Goal: Communication & Community: Answer question/provide support

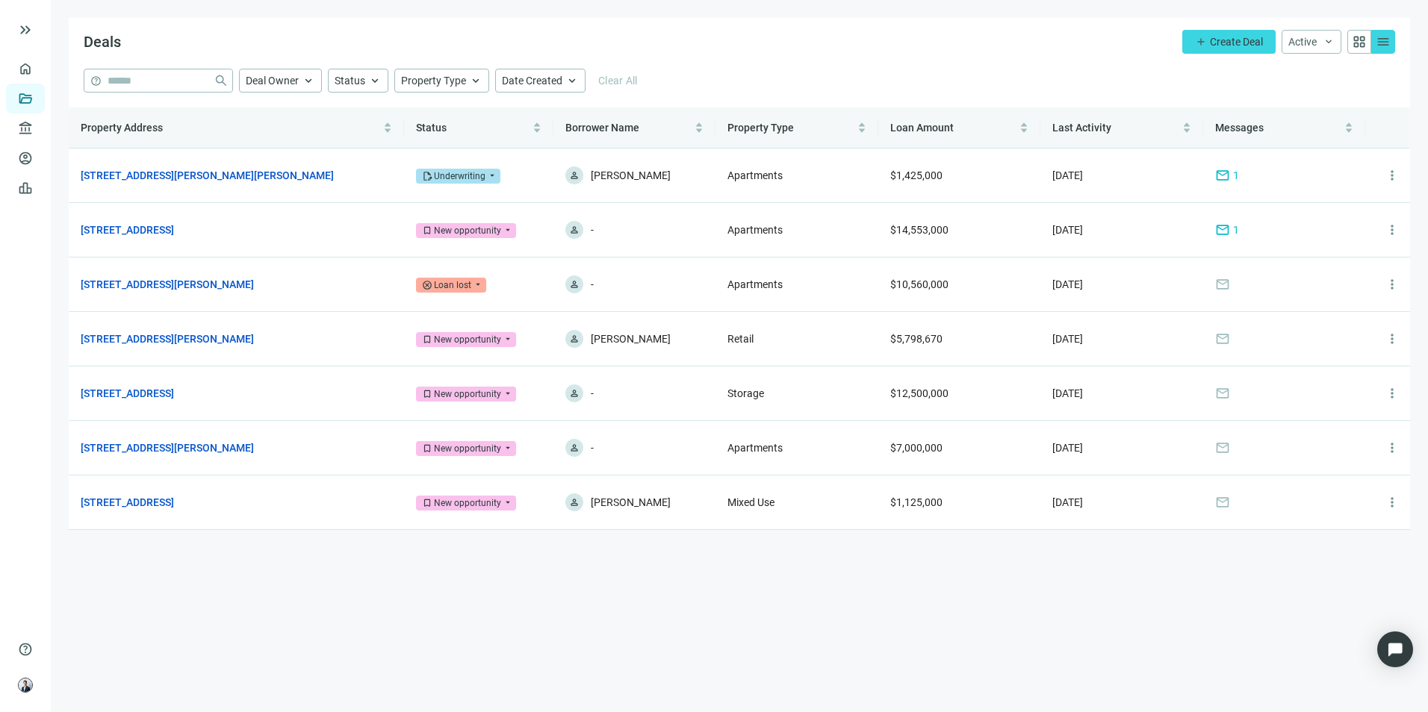
click at [37, 102] on link "Deals" at bounding box center [50, 99] width 27 height 12
click at [154, 339] on link "[STREET_ADDRESS][PERSON_NAME]" at bounding box center [167, 339] width 173 height 16
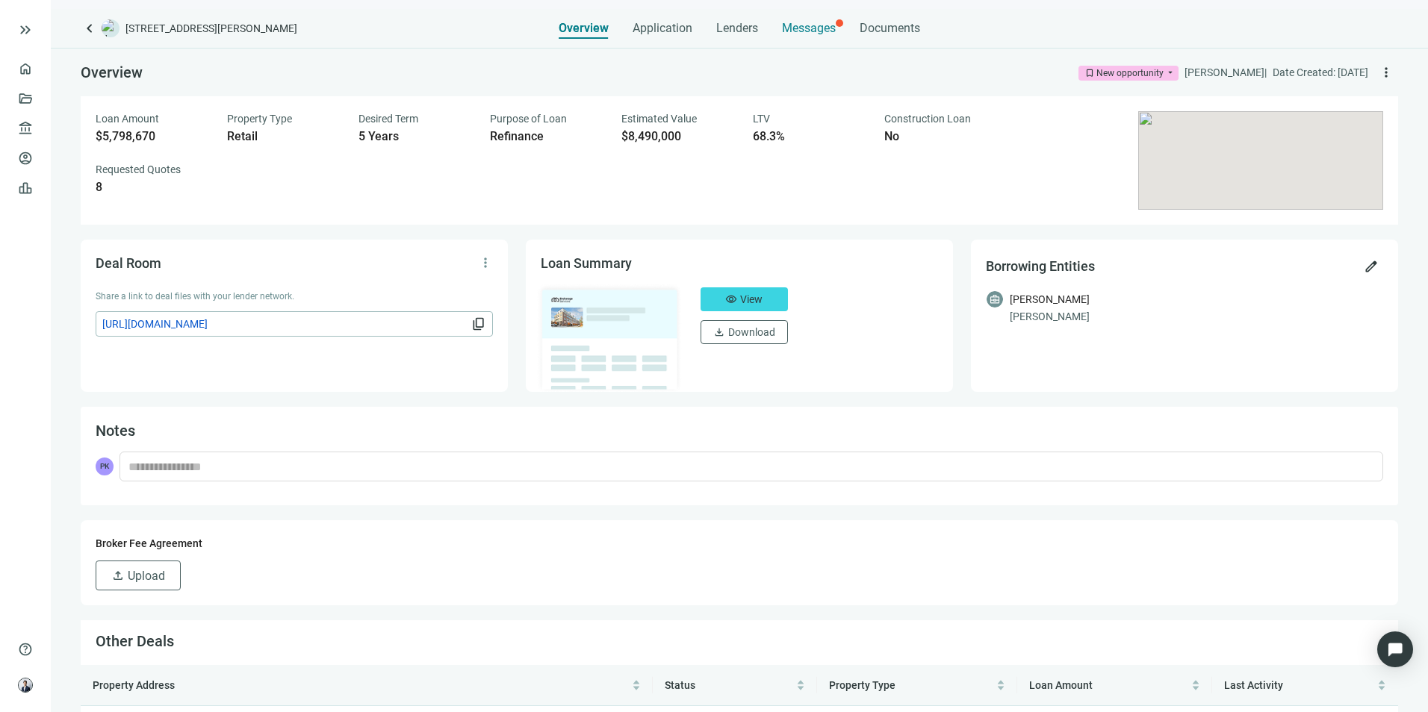
click at [784, 16] on div "Messages" at bounding box center [809, 24] width 54 height 30
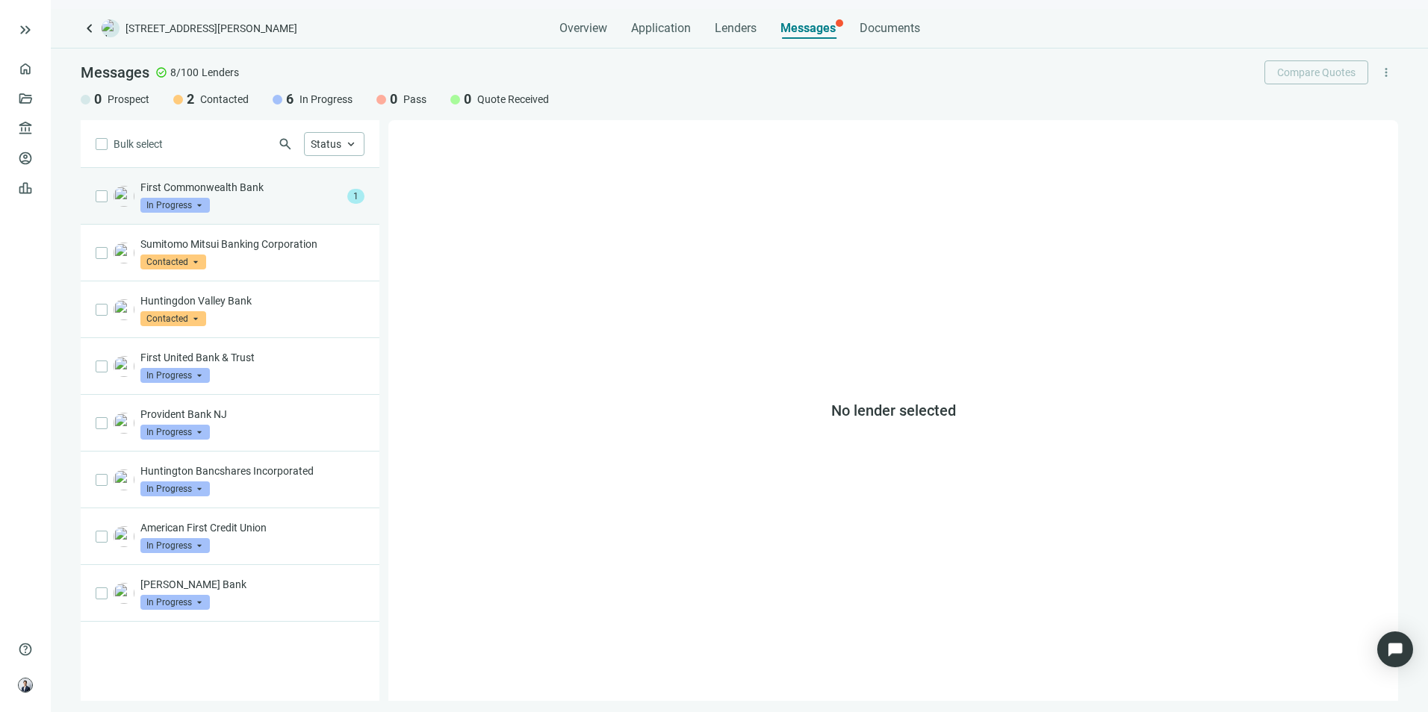
click at [305, 214] on div "First Commonwealth Bank In Progress arrow_drop_down 1" at bounding box center [230, 196] width 299 height 57
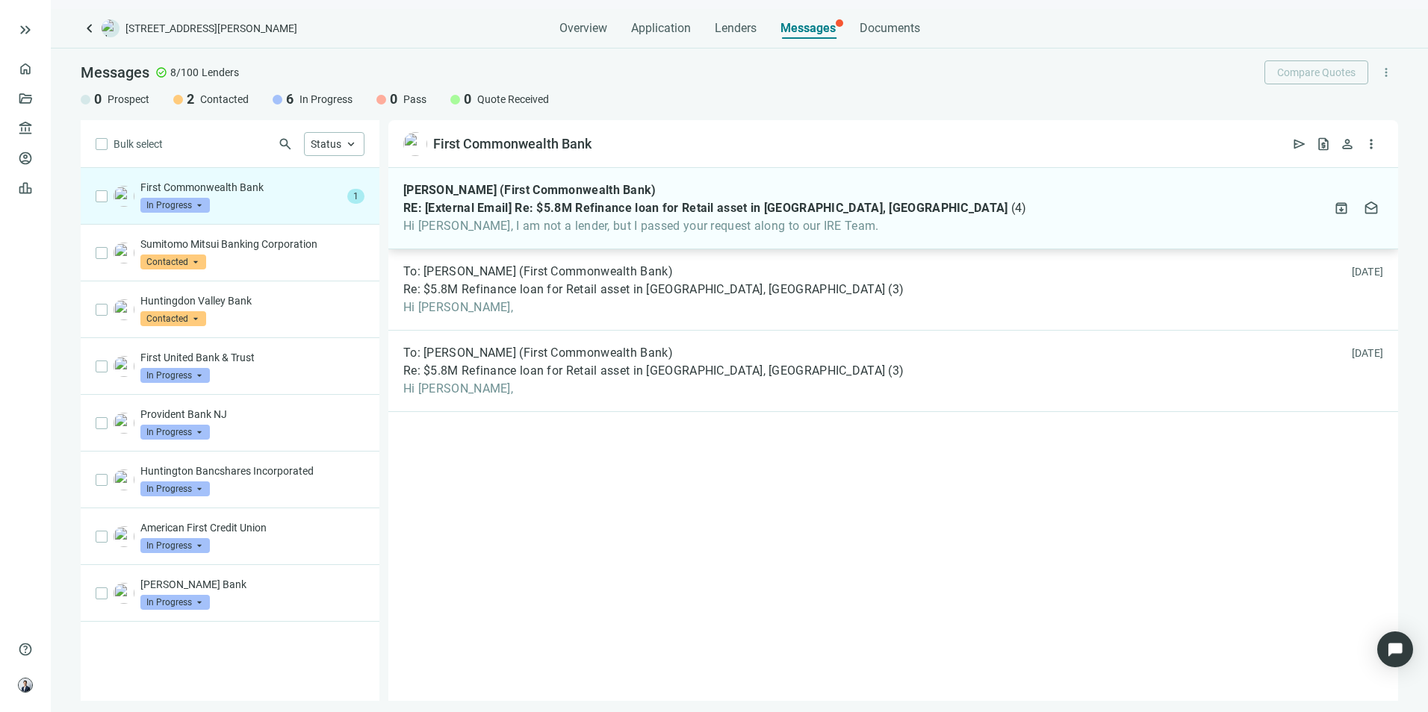
click at [513, 219] on span "Hi [PERSON_NAME], I am not a lender, but I passed your request along to our IRE…" at bounding box center [715, 226] width 624 height 15
